Goal: Find specific page/section: Find specific page/section

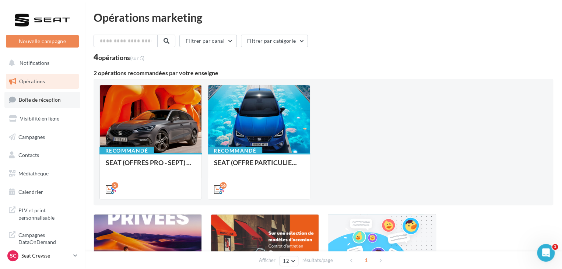
click at [57, 103] on link "Boîte de réception" at bounding box center [42, 100] width 76 height 16
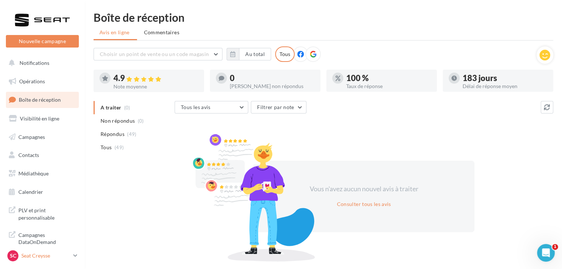
click at [52, 255] on p "Seat Creysse" at bounding box center [45, 255] width 49 height 7
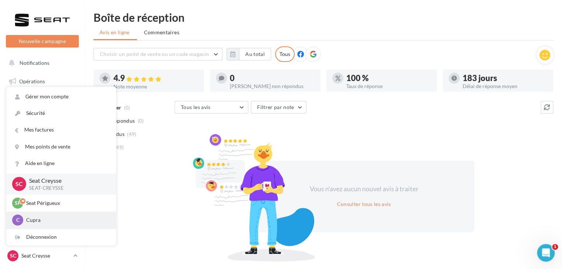
click at [61, 215] on div "C Cupra cupra_perigueux" at bounding box center [61, 219] width 98 height 11
